Goal: Browse casually

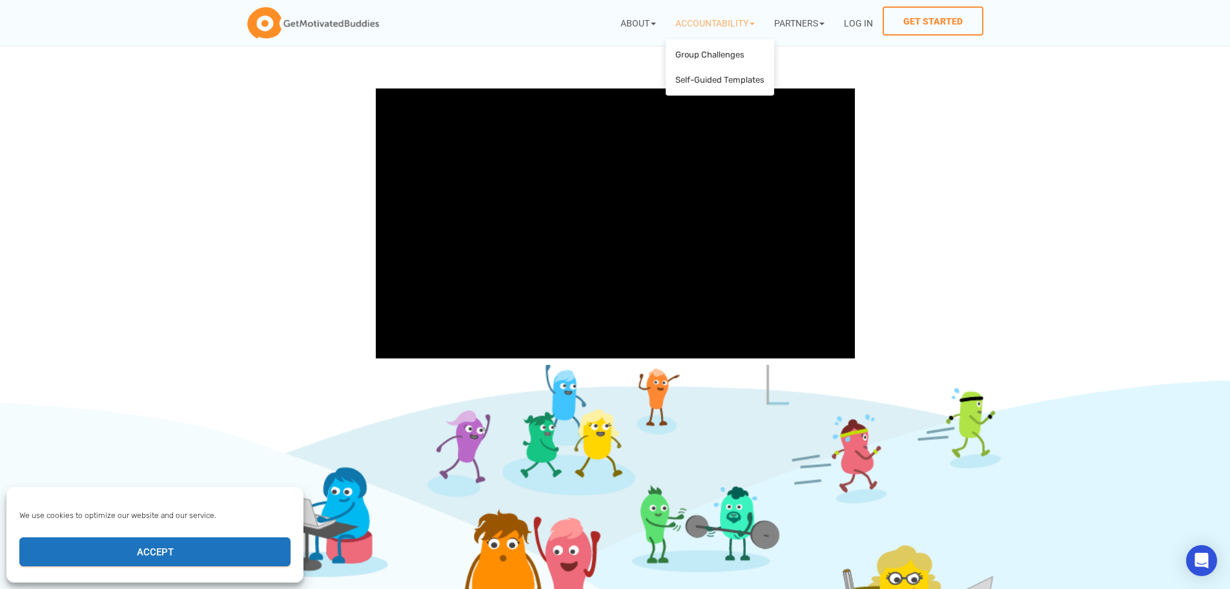
scroll to position [310, 0]
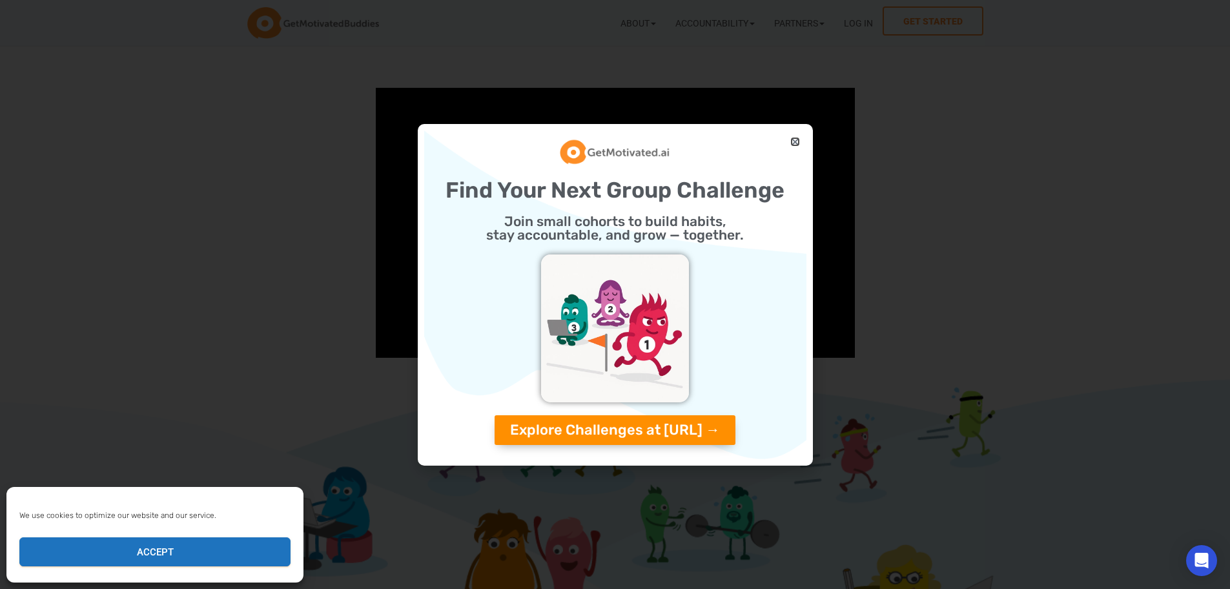
click at [796, 141] on icon "Close" at bounding box center [795, 142] width 10 height 10
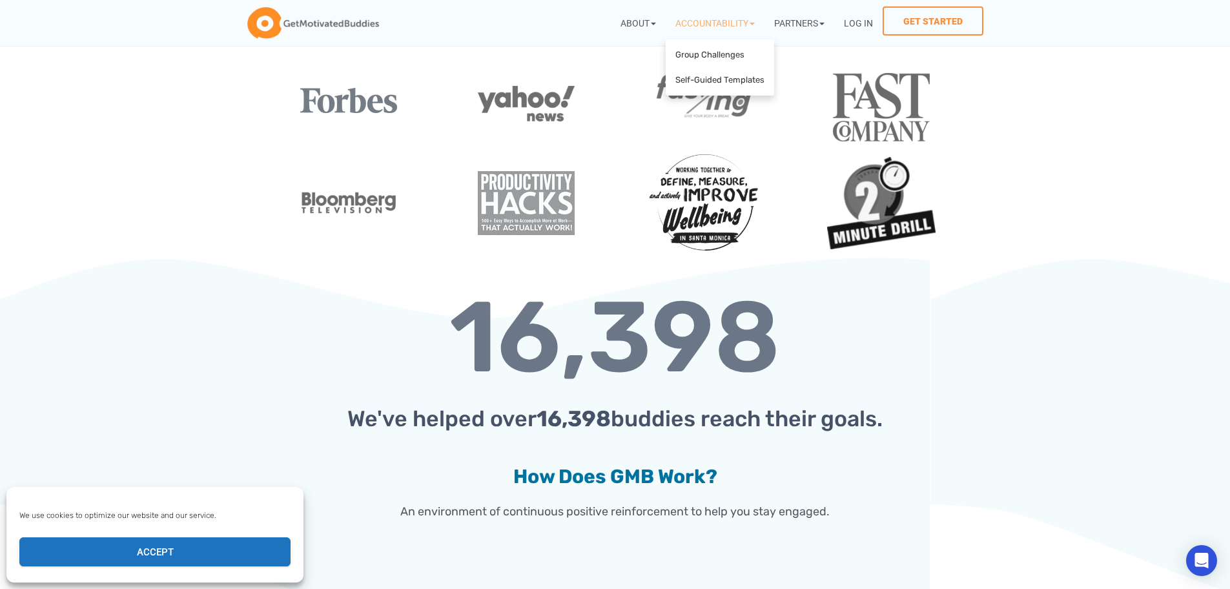
scroll to position [1860, 0]
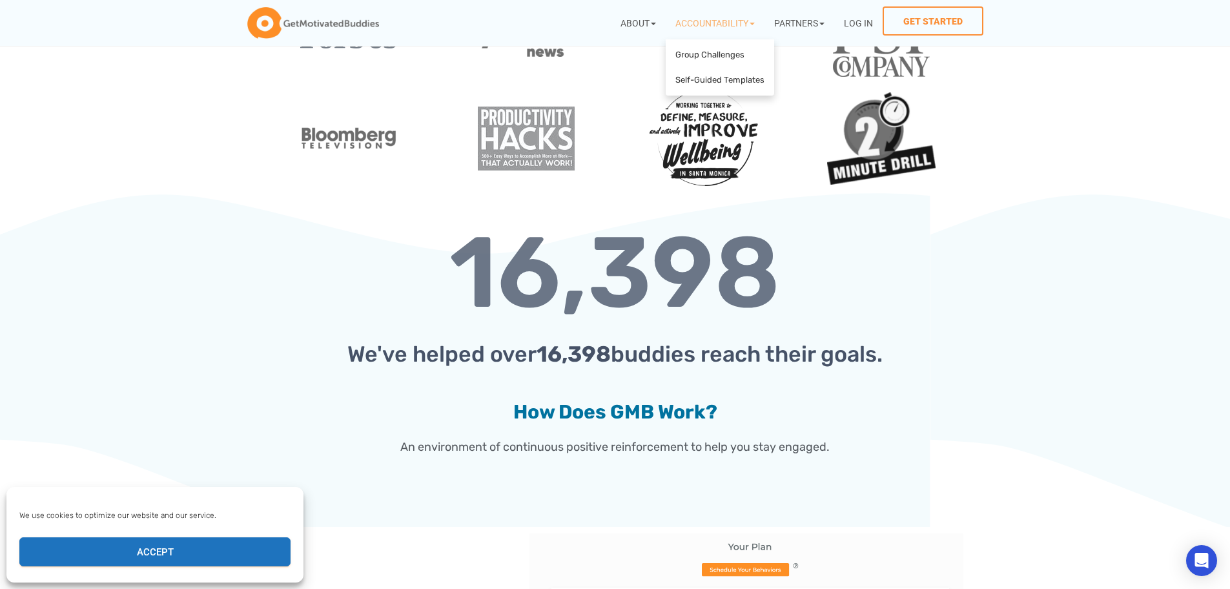
click at [865, 250] on icon at bounding box center [897, 201] width 282 height 171
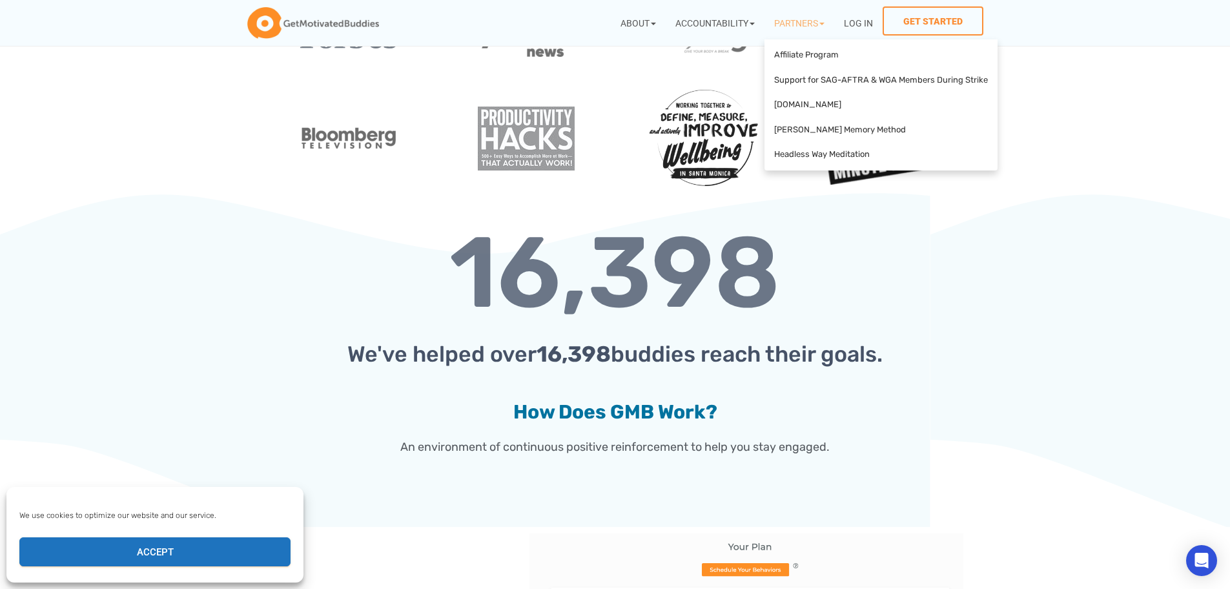
click at [968, 273] on icon at bounding box center [966, 201] width 282 height 171
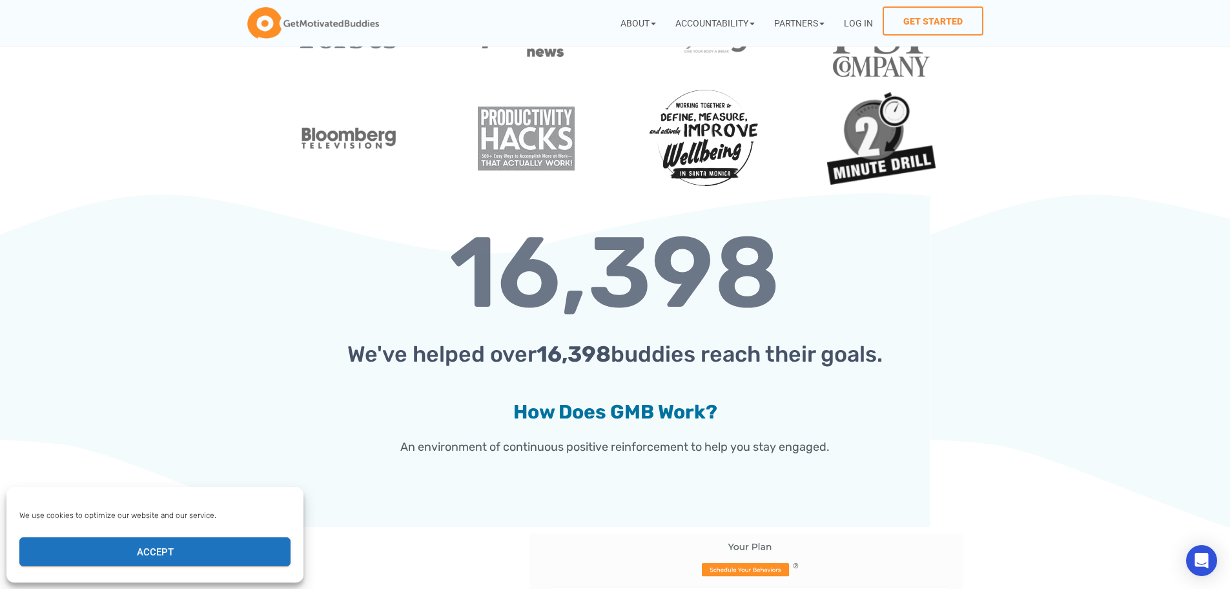
drag, startPoint x: 887, startPoint y: 355, endPoint x: 316, endPoint y: 360, distance: 570.3
click at [316, 360] on h2 "We've helped over 16,398 buddies reach their goals." at bounding box center [615, 354] width 697 height 37
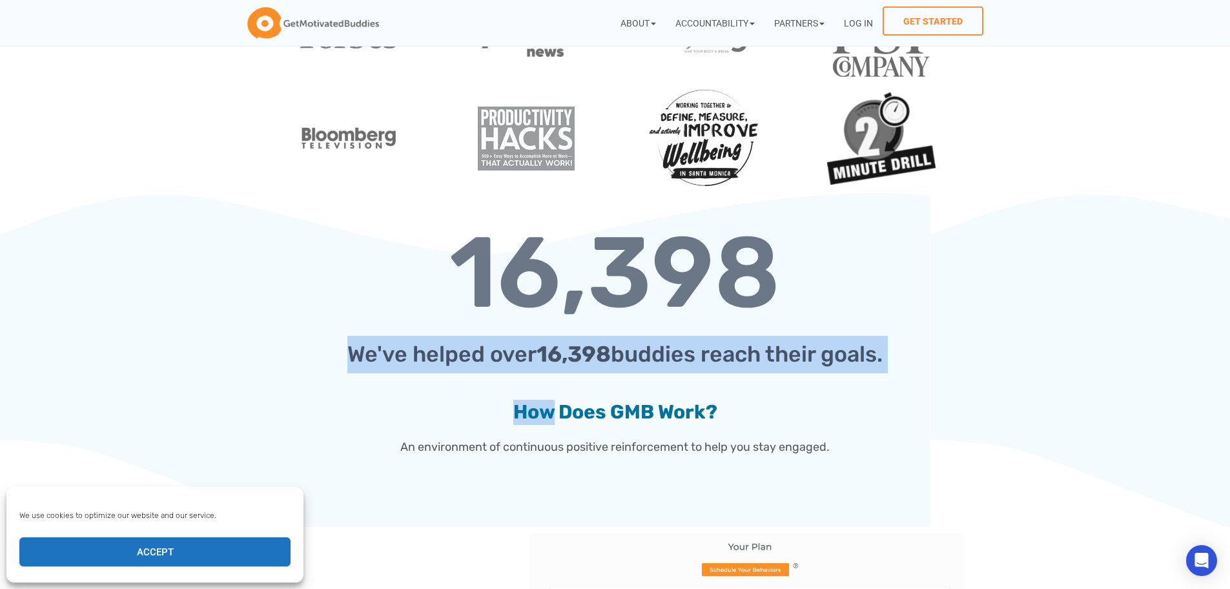
drag, startPoint x: 316, startPoint y: 360, endPoint x: 870, endPoint y: 395, distance: 554.6
click at [867, 396] on div "16,398 We've helped over 16,398 buddies reach their goals. How Does GMB Work? A…" at bounding box center [615, 343] width 710 height 253
click at [871, 394] on div "16,398 We've helped over 16,398 buddies reach their goals. How Does GMB Work? A…" at bounding box center [615, 343] width 710 height 253
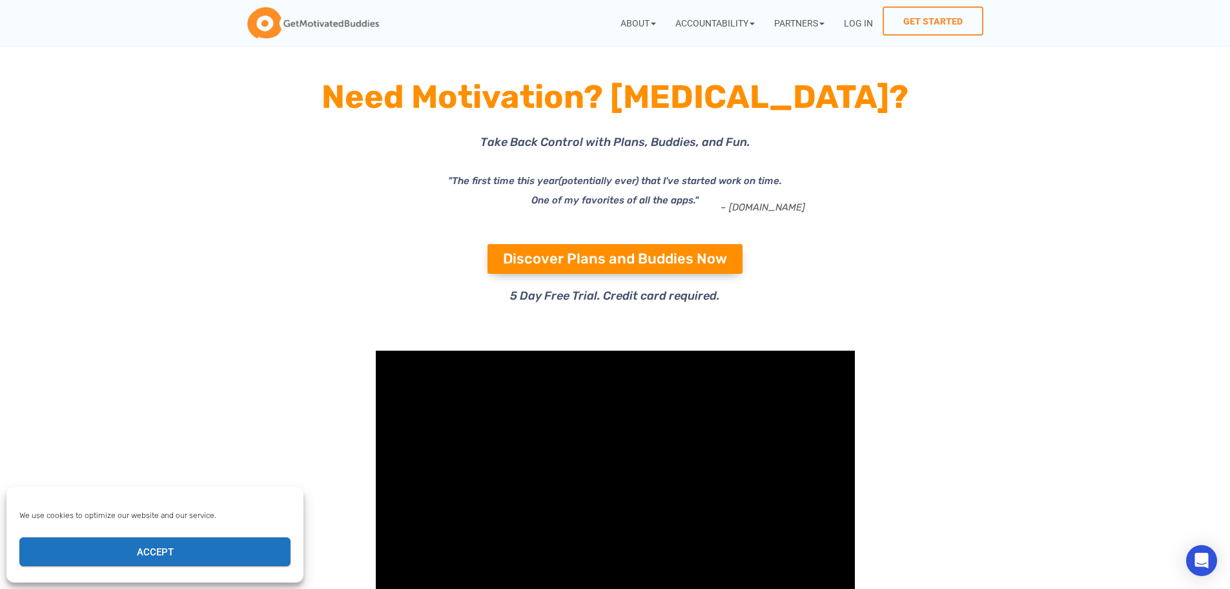
scroll to position [0, 0]
